Goal: Find specific page/section: Find specific page/section

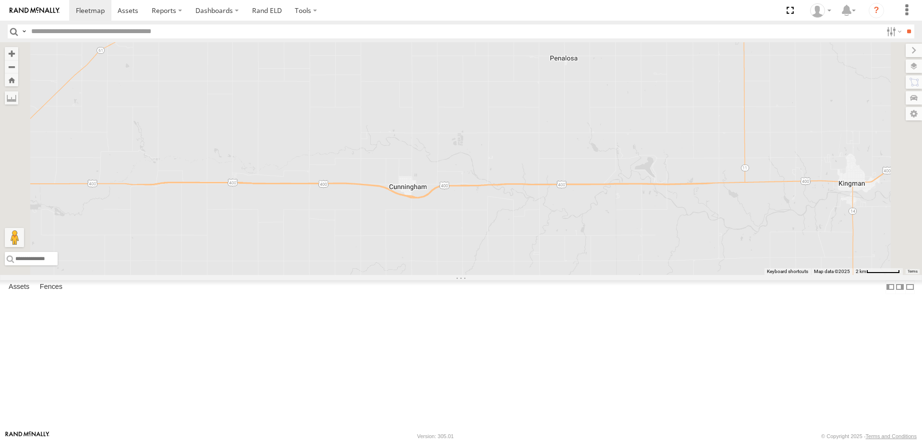
click at [0, 0] on div "All Assets" at bounding box center [0, 0] width 0 height 0
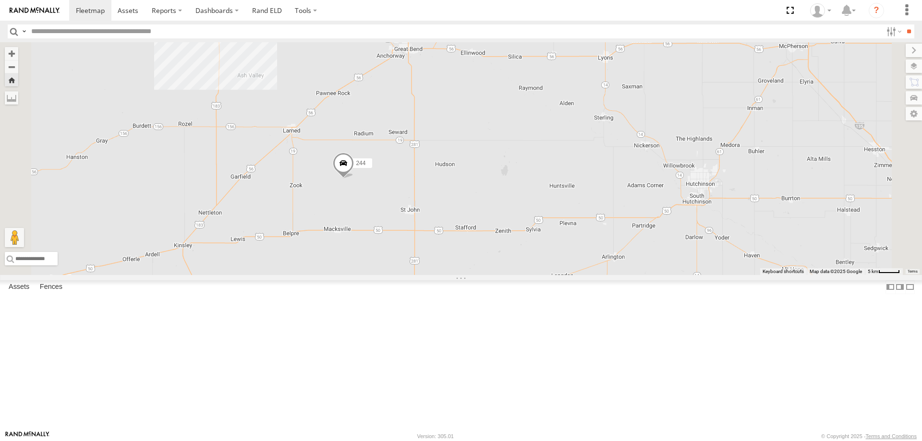
click at [0, 0] on div "260" at bounding box center [0, 0] width 0 height 0
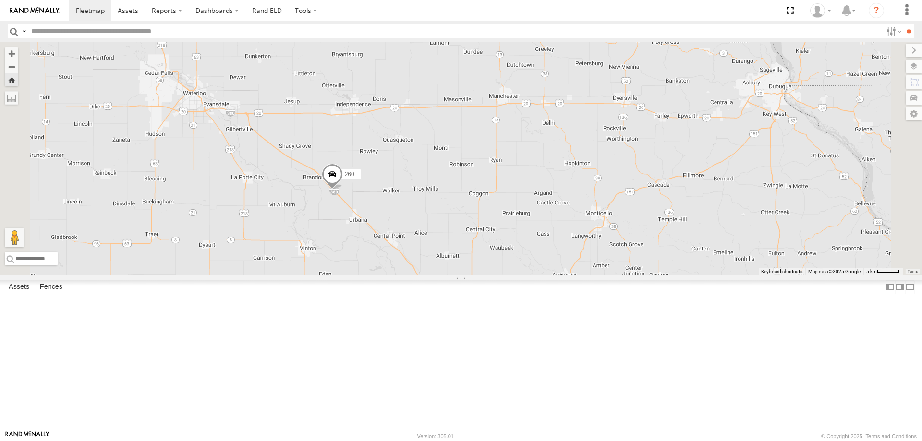
click at [0, 0] on div "268" at bounding box center [0, 0] width 0 height 0
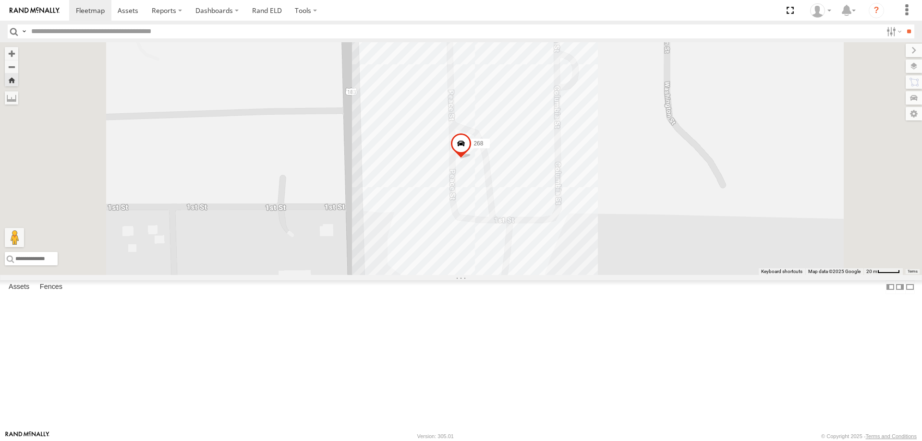
click at [472, 159] on span at bounding box center [460, 146] width 21 height 26
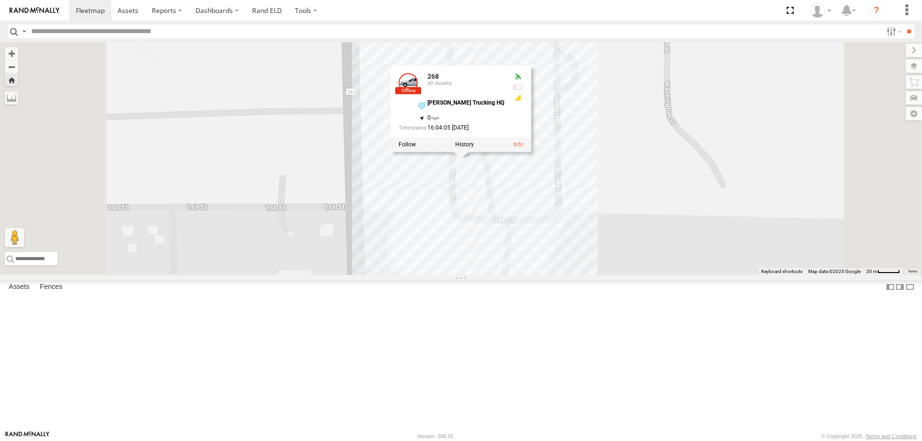
click at [406, 244] on div "268 268 All Assets [PERSON_NAME] Trucking HQ 38.52478 , -99.30832 0 16:04:05 [D…" at bounding box center [461, 158] width 922 height 233
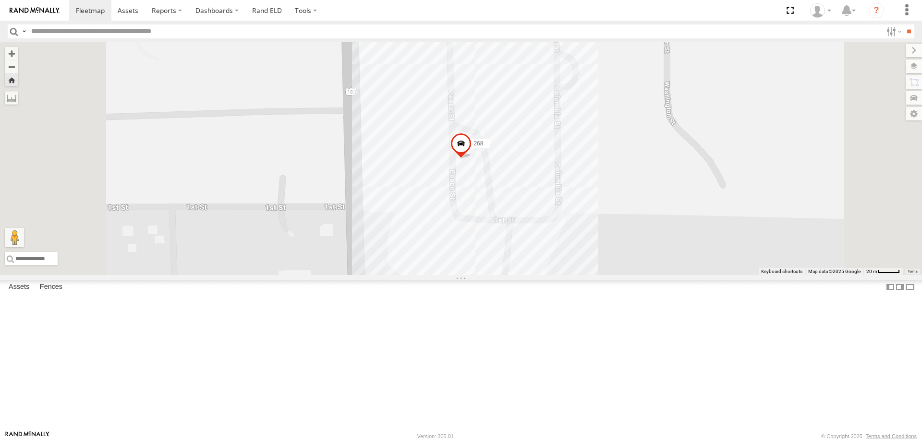
click at [0, 0] on div "264" at bounding box center [0, 0] width 0 height 0
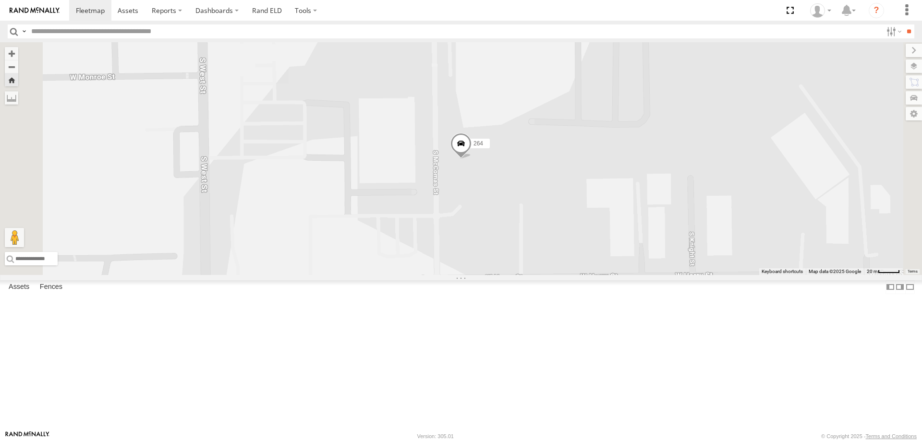
click at [472, 159] on span at bounding box center [460, 146] width 21 height 26
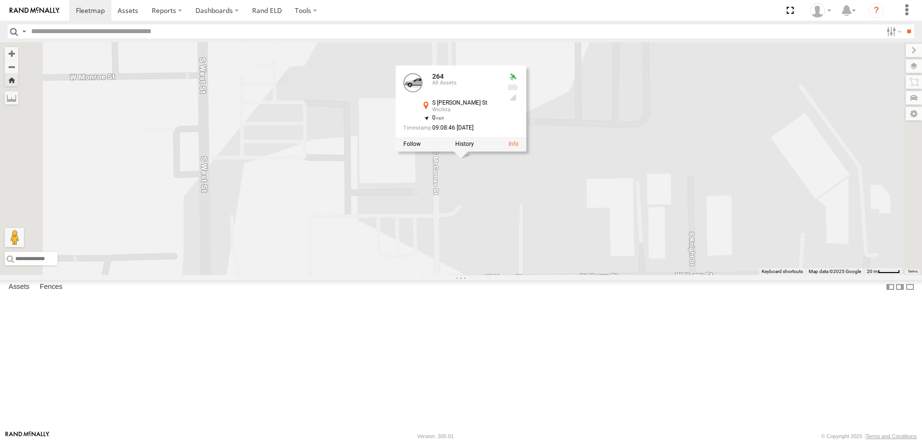
click at [424, 275] on div "264 264 All Assets S [PERSON_NAME] [GEOGRAPHIC_DATA] 37.66685 , -97.38638 0 09:…" at bounding box center [461, 158] width 922 height 233
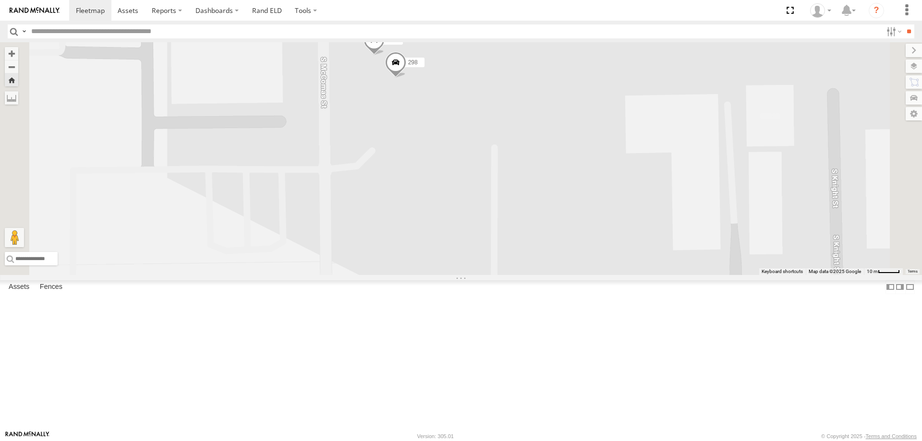
drag, startPoint x: 555, startPoint y: 247, endPoint x: 578, endPoint y: 302, distance: 59.4
click at [578, 275] on div "298 264" at bounding box center [461, 158] width 922 height 233
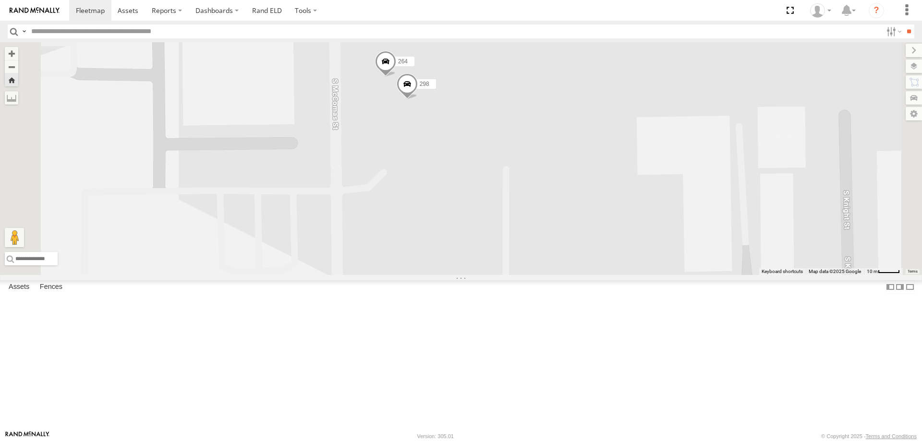
click at [418, 99] on span at bounding box center [407, 86] width 21 height 26
